Goal: Transaction & Acquisition: Purchase product/service

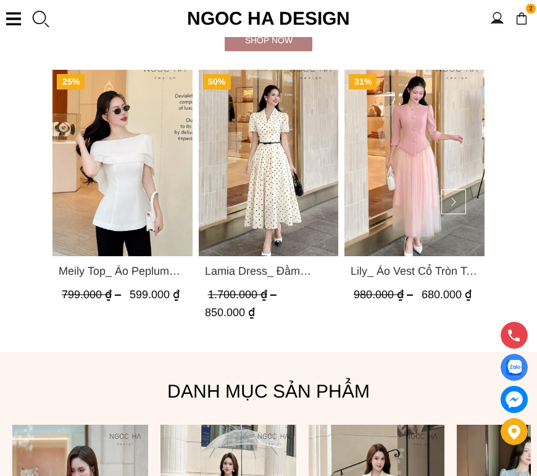
scroll to position [679, 0]
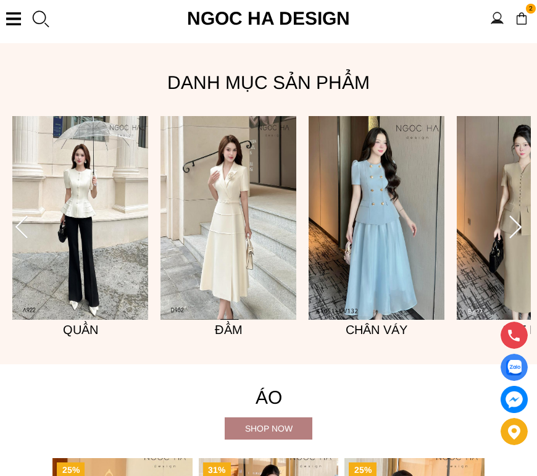
click at [280, 435] on div "Shop now" at bounding box center [269, 429] width 88 height 14
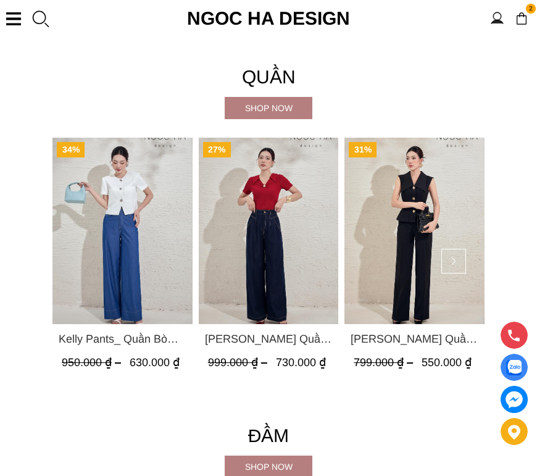
scroll to position [1482, 0]
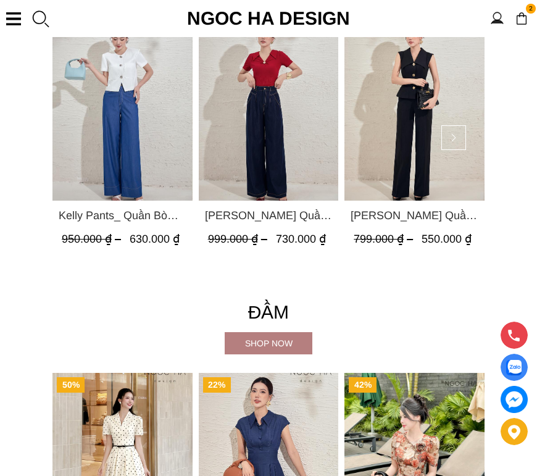
click at [282, 350] on div "Shop now" at bounding box center [269, 344] width 88 height 14
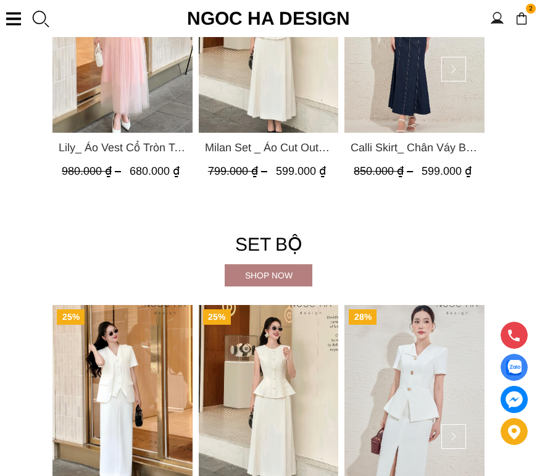
scroll to position [2470, 0]
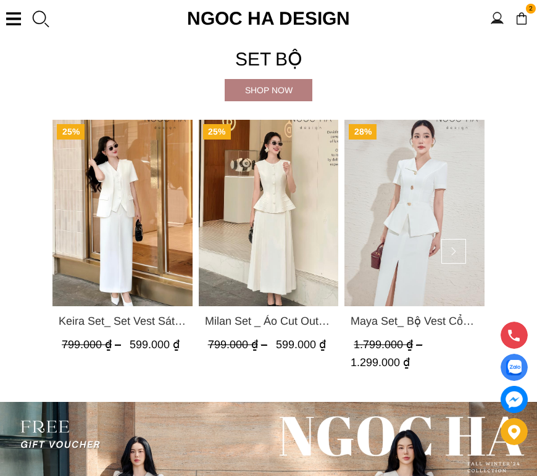
click at [275, 97] on div "Shop now" at bounding box center [269, 90] width 88 height 14
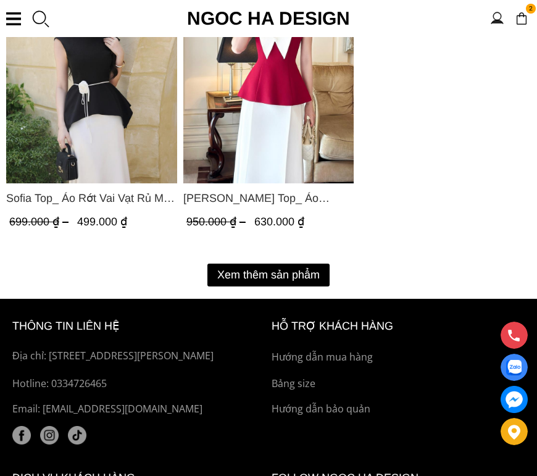
scroll to position [2285, 0]
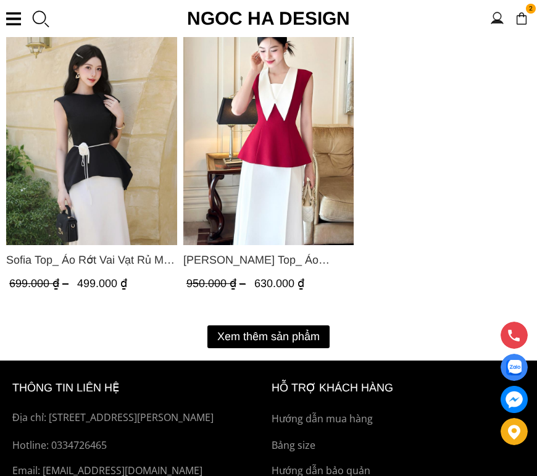
click at [278, 345] on button "Xem thêm sản phẩm" at bounding box center [268, 336] width 122 height 23
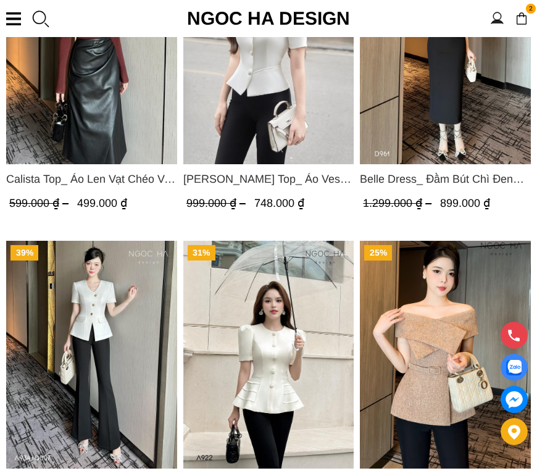
scroll to position [3705, 0]
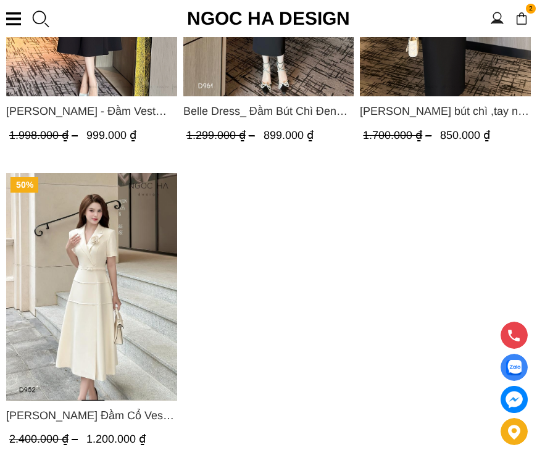
scroll to position [1050, 0]
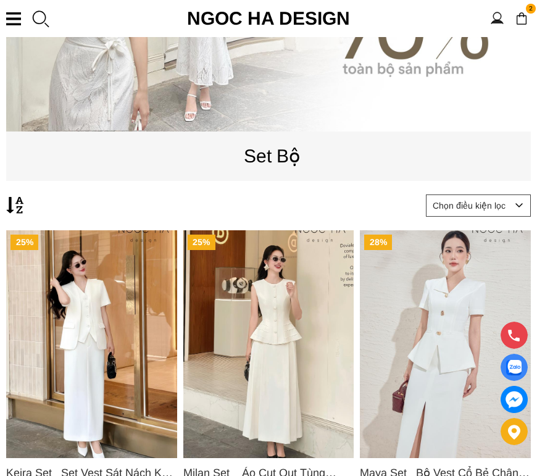
scroll to position [432, 0]
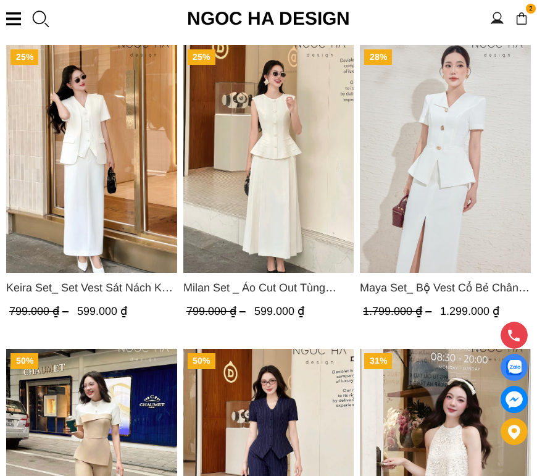
click at [483, 296] on span "Maya Set_ Bộ Vest Cổ Bẻ Chân Váy Xẻ Màu Đen, Trắng BJ140" at bounding box center [445, 287] width 171 height 17
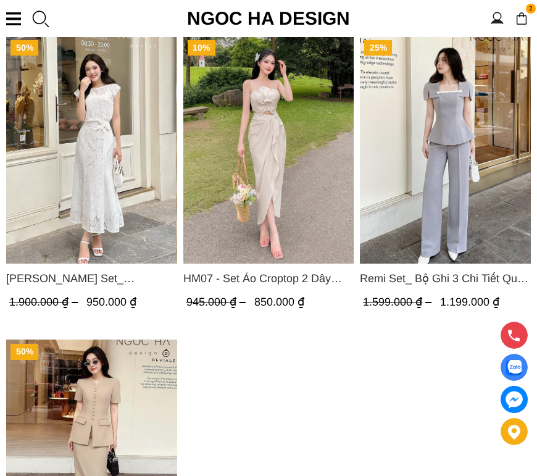
scroll to position [1297, 0]
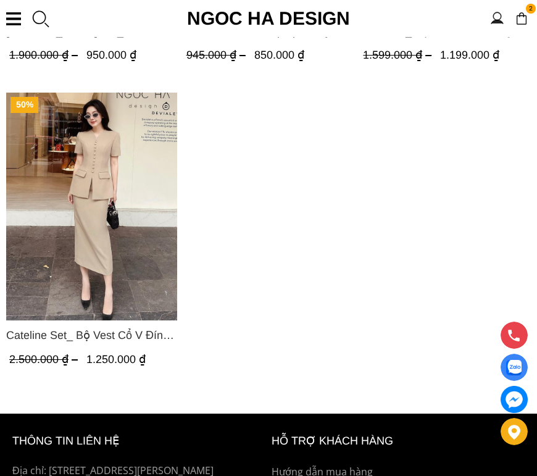
click at [88, 249] on img "Product image - Cateline Set_ Bộ Vest Cổ V Đính Cúc Nhí Chân Váy Bút Chì BJ127" at bounding box center [91, 207] width 171 height 228
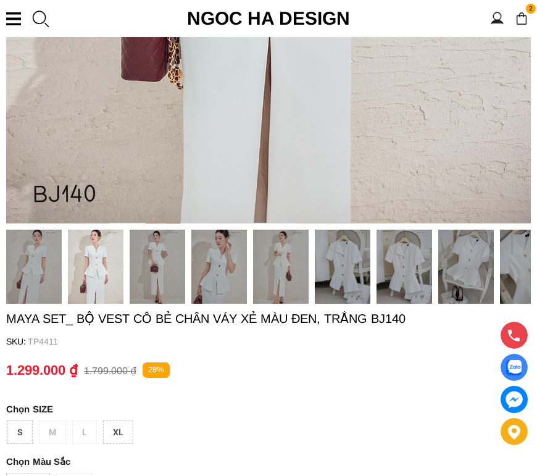
scroll to position [371, 0]
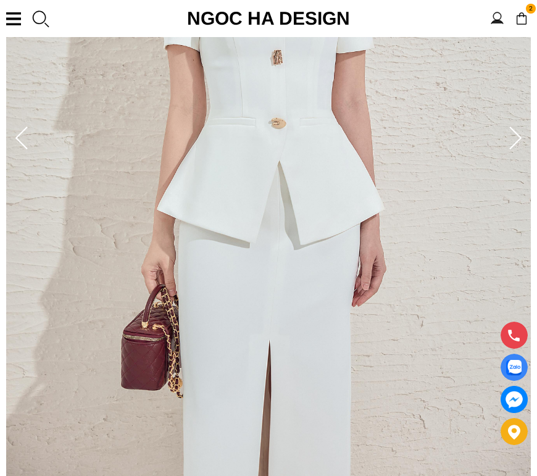
click at [514, 143] on icon at bounding box center [515, 139] width 25 height 25
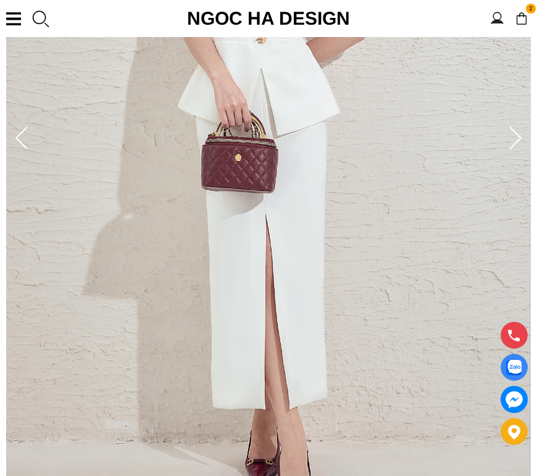
click at [514, 143] on icon at bounding box center [515, 139] width 25 height 25
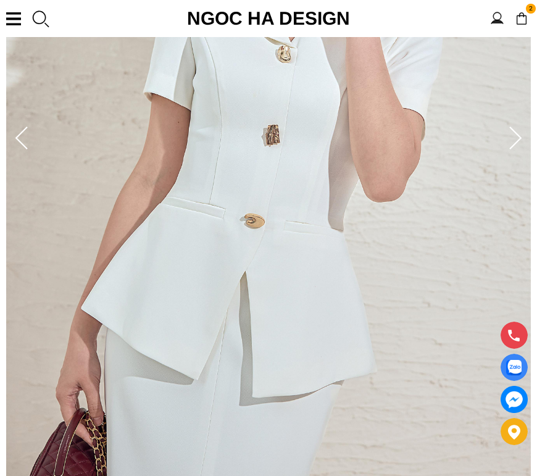
click at [514, 143] on icon at bounding box center [515, 139] width 25 height 25
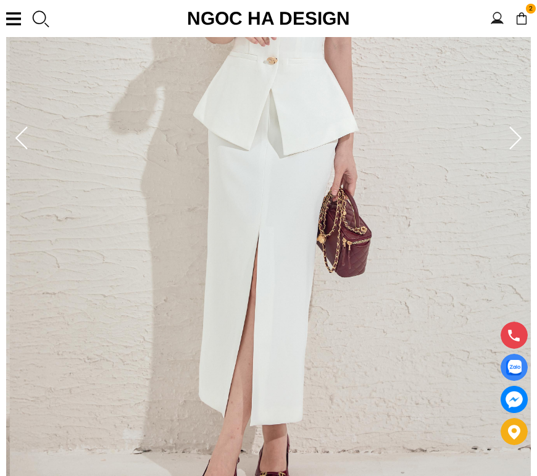
click at [514, 143] on icon at bounding box center [515, 139] width 25 height 25
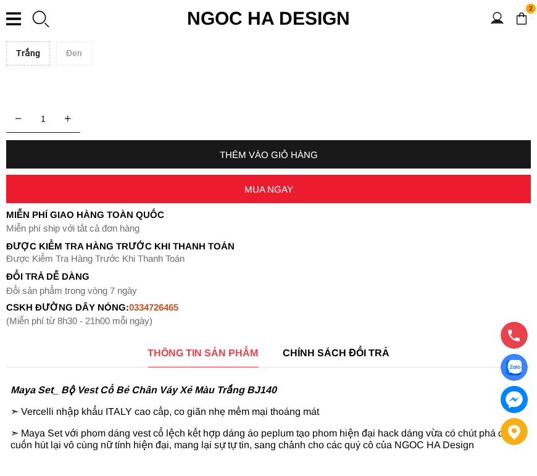
scroll to position [741, 0]
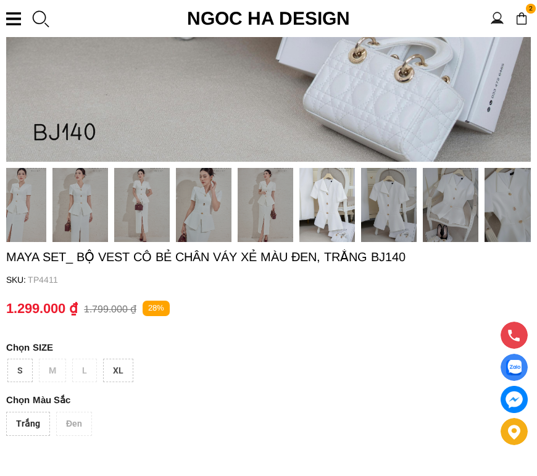
click at [29, 432] on div "Trắng" at bounding box center [28, 424] width 44 height 24
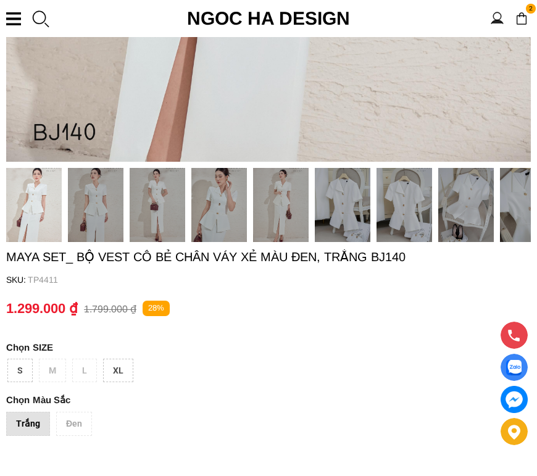
click at [77, 432] on div "Trắng Đen" at bounding box center [268, 427] width 525 height 30
drag, startPoint x: 77, startPoint y: 432, endPoint x: 244, endPoint y: 392, distance: 171.5
click at [244, 389] on div "S M L XL" at bounding box center [269, 374] width 525 height 30
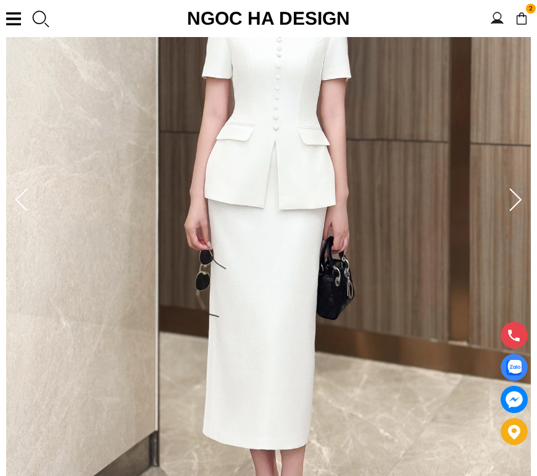
scroll to position [247, 0]
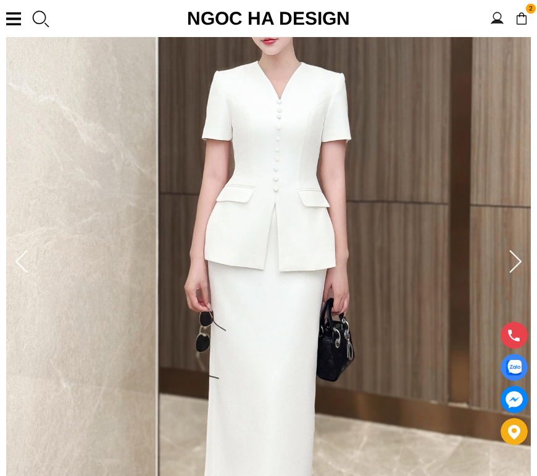
click at [516, 266] on icon at bounding box center [515, 261] width 12 height 23
